Goal: Communication & Community: Participate in discussion

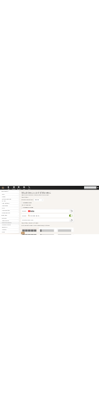
scroll to position [232, 0]
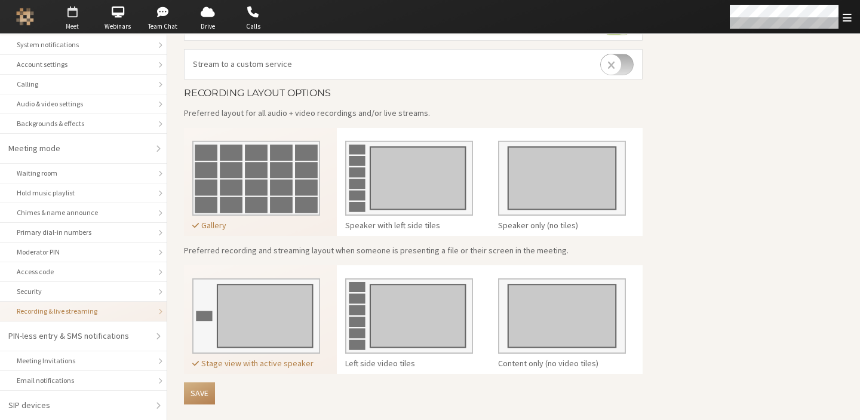
click at [73, 25] on span "Meet" at bounding box center [72, 27] width 42 height 10
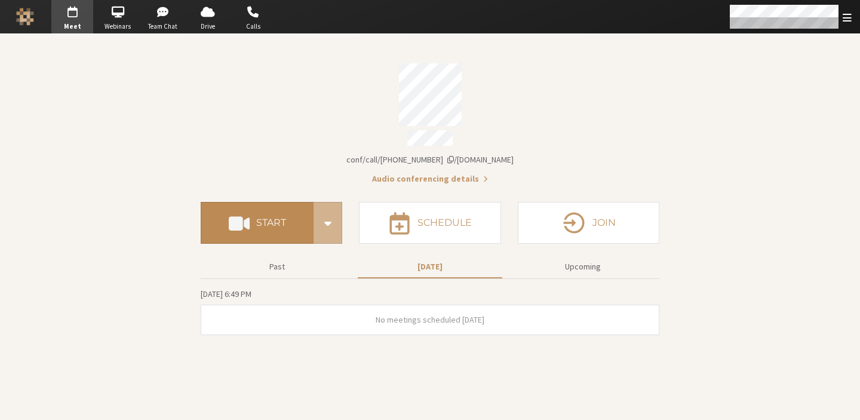
click at [265, 232] on button "Start" at bounding box center [257, 223] width 113 height 42
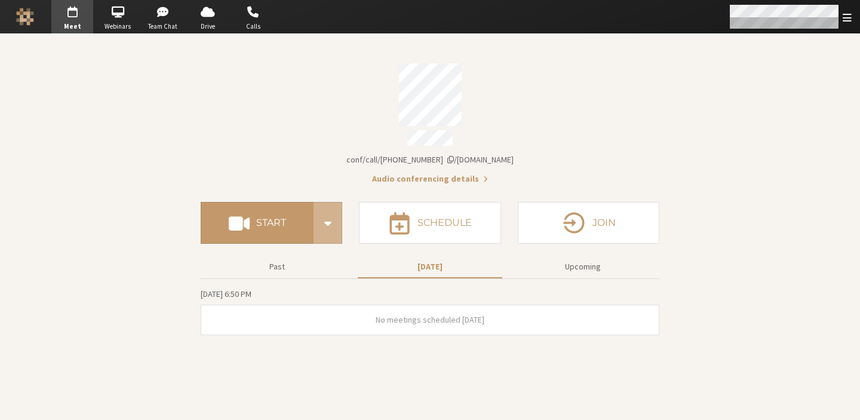
click at [848, 19] on span "Open menu" at bounding box center [847, 17] width 9 height 11
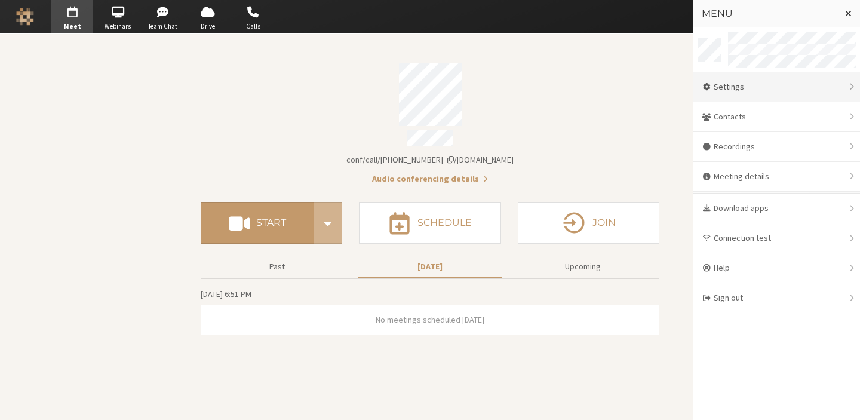
click at [771, 90] on div "Settings" at bounding box center [776, 87] width 167 height 30
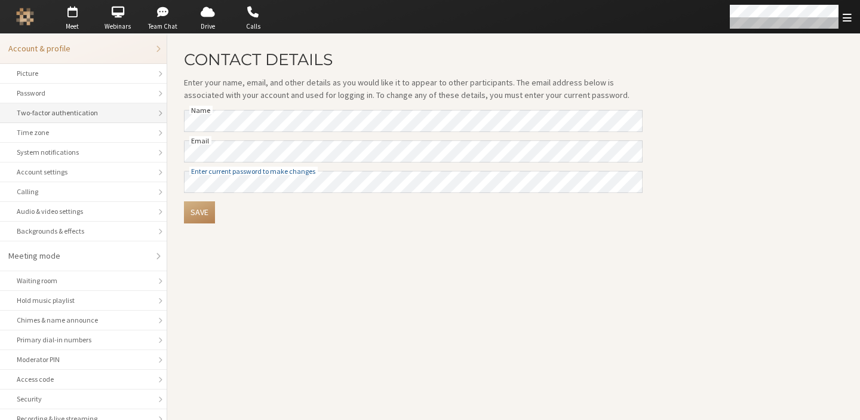
click at [56, 110] on div "Two-factor authentication" at bounding box center [83, 113] width 133 height 11
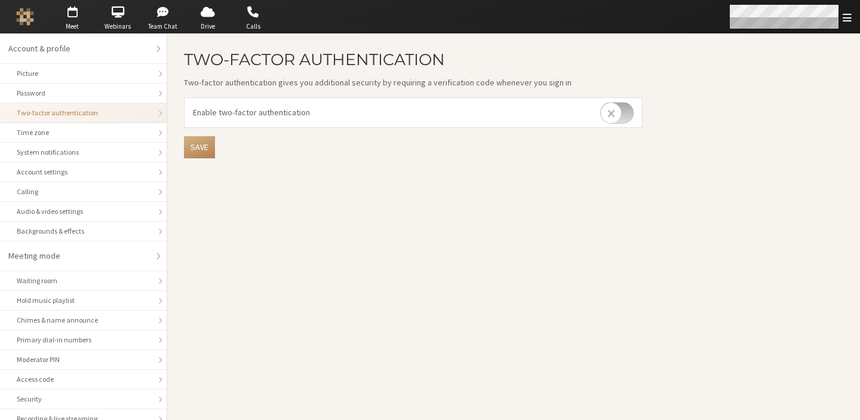
click at [848, 23] on span "Open menu" at bounding box center [847, 17] width 9 height 11
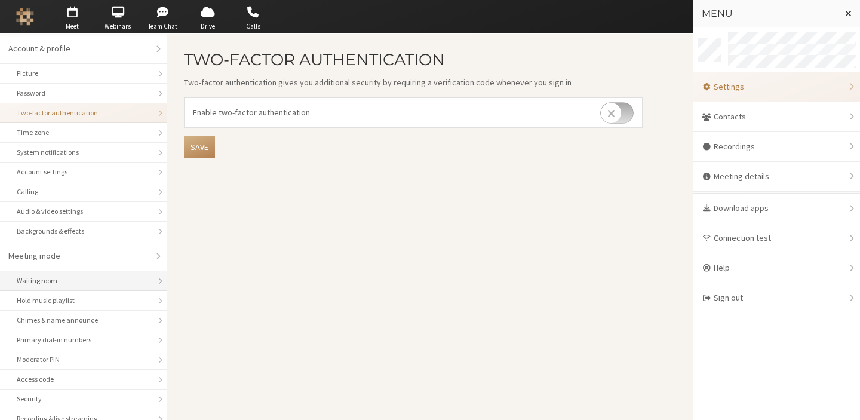
click at [32, 277] on div "Waiting room" at bounding box center [83, 280] width 133 height 11
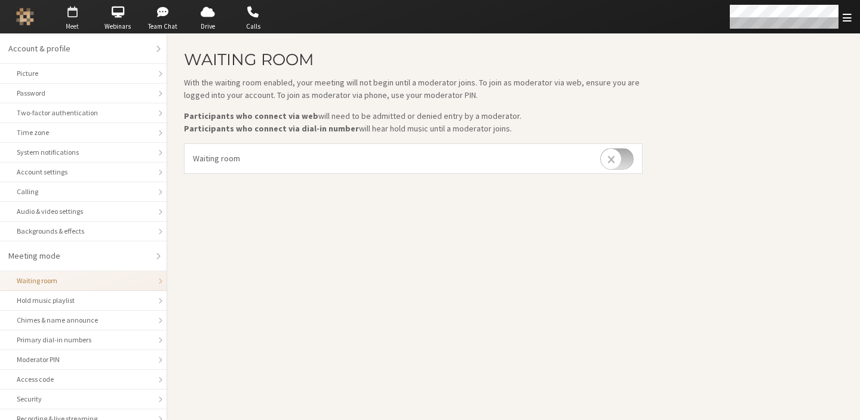
click at [68, 23] on span "Meet" at bounding box center [72, 27] width 42 height 10
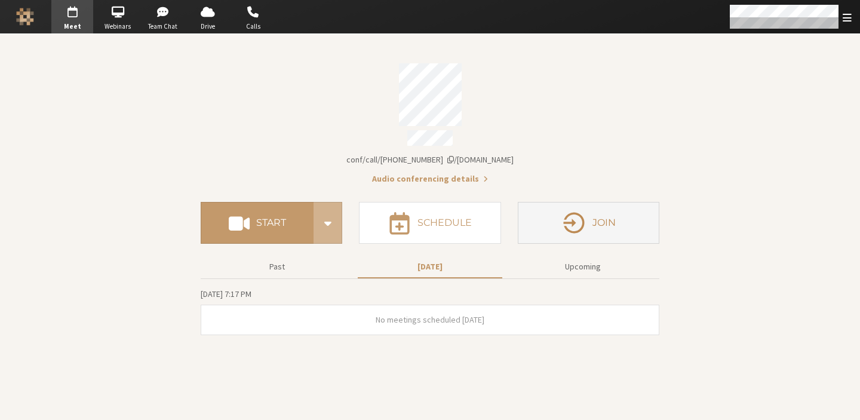
click at [599, 218] on h4 "Join" at bounding box center [604, 223] width 23 height 10
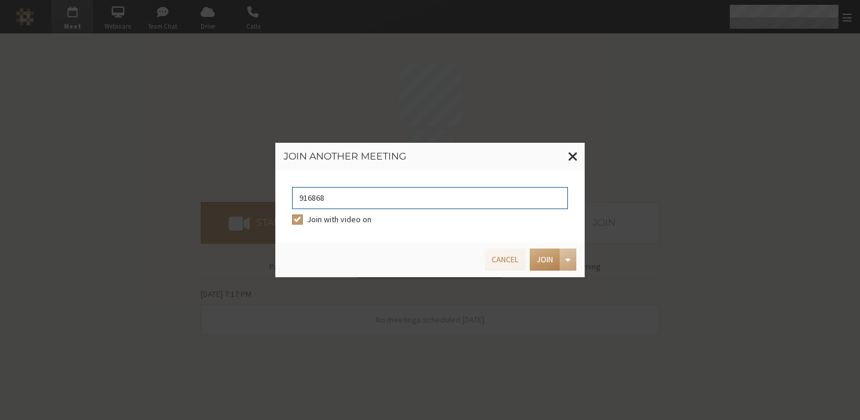
type input "9168685"
click at [537, 269] on button "Join" at bounding box center [545, 259] width 30 height 22
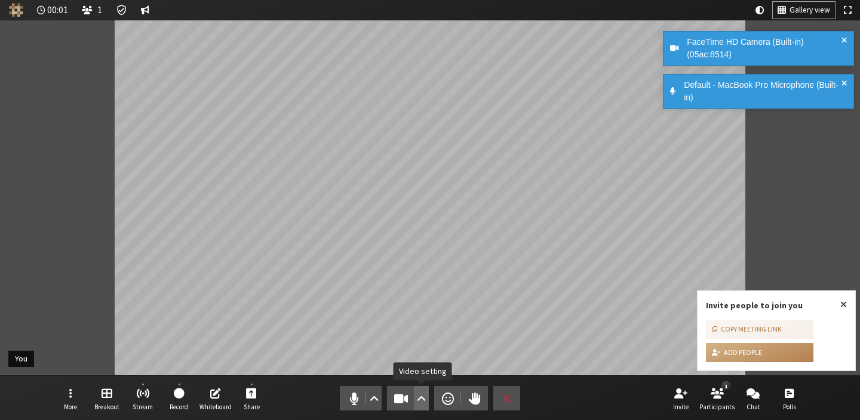
click at [424, 404] on span "Video setting" at bounding box center [421, 398] width 9 height 17
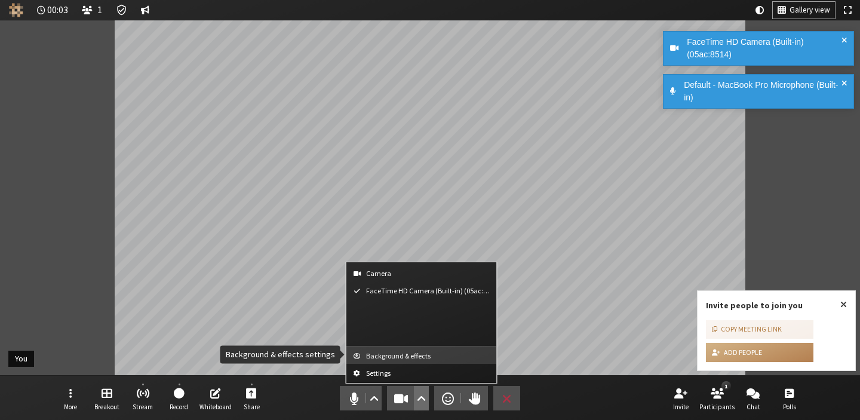
click at [418, 356] on span "Background & effects" at bounding box center [428, 356] width 125 height 8
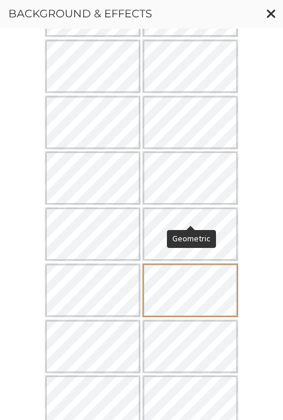
scroll to position [699, 0]
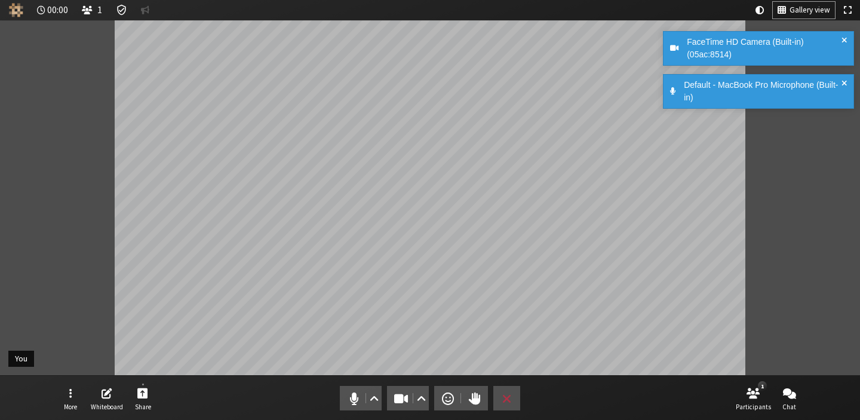
click at [844, 81] on span at bounding box center [844, 91] width 5 height 25
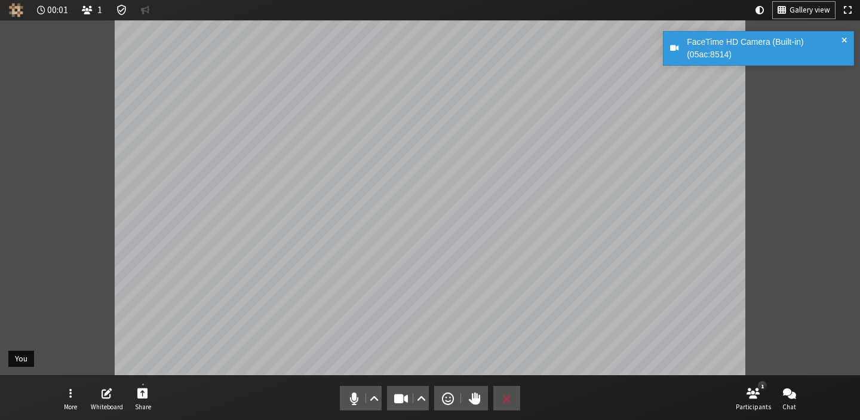
click at [848, 39] on div "FaceTime HD Camera (Built-in) (05ac:8514)" at bounding box center [758, 48] width 191 height 35
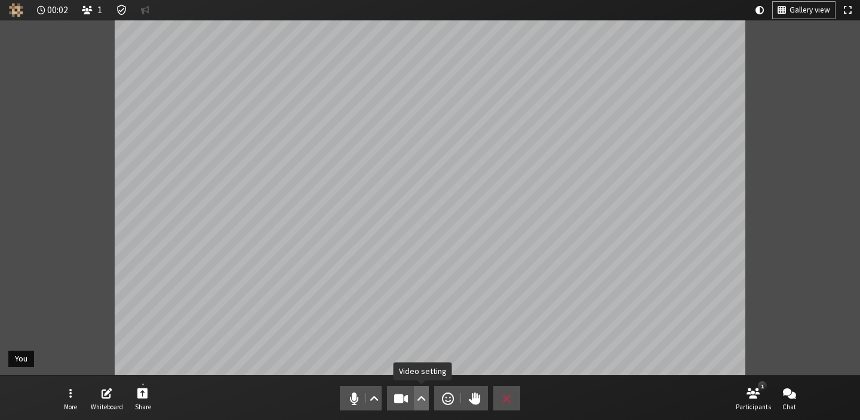
click at [421, 404] on span "Video setting" at bounding box center [421, 398] width 9 height 17
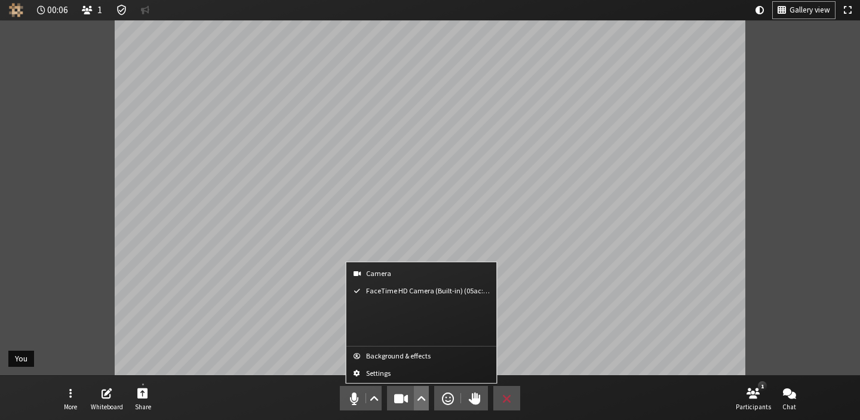
click at [800, 250] on div "Participant" at bounding box center [430, 197] width 860 height 355
